Goal: Task Accomplishment & Management: Complete application form

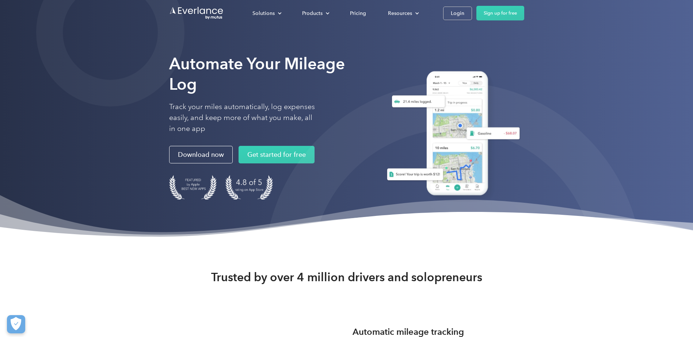
click at [458, 12] on div "Login" at bounding box center [458, 13] width 14 height 9
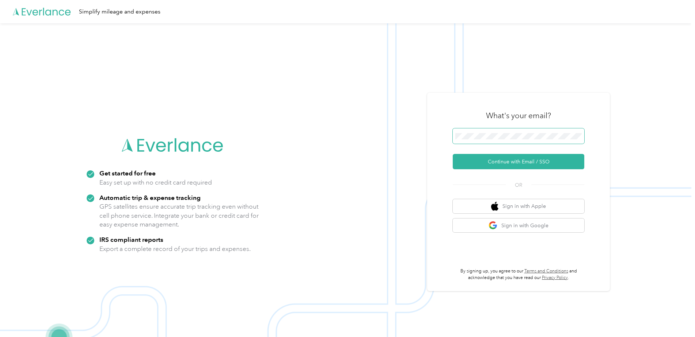
click at [453, 154] on button "Continue with Email / SSO" at bounding box center [518, 161] width 131 height 15
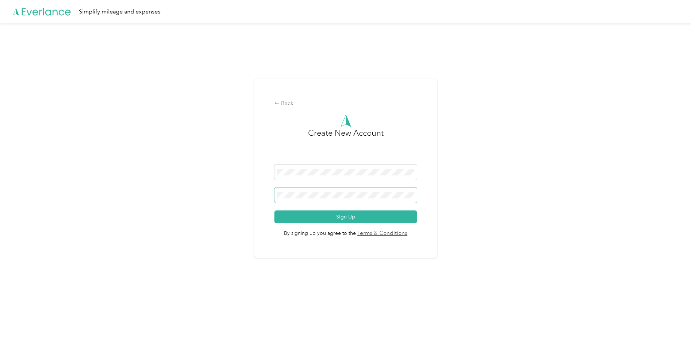
click at [274, 211] on button "Sign Up" at bounding box center [345, 217] width 142 height 13
